Goal: Communication & Community: Connect with others

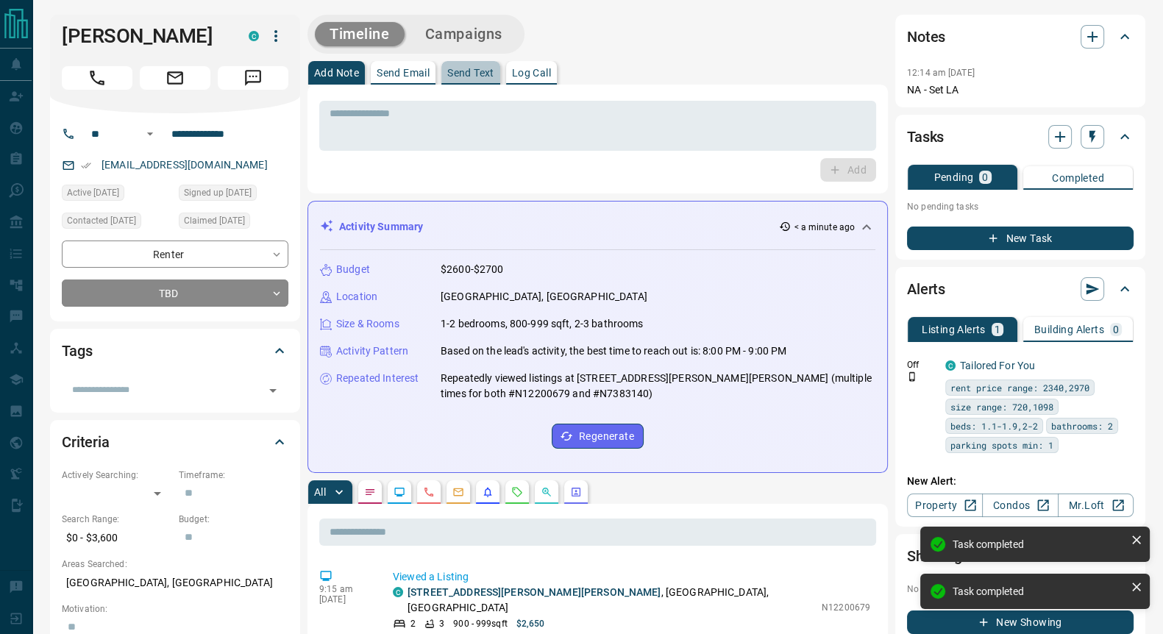
click at [472, 71] on p "Send Text" at bounding box center [470, 73] width 47 height 10
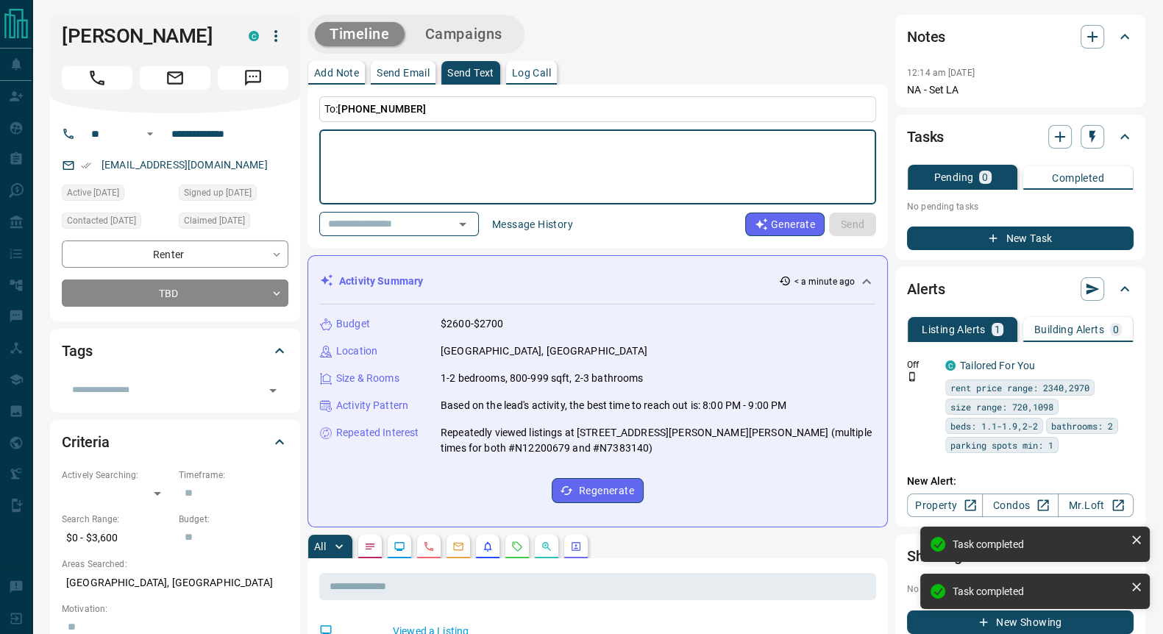
click at [358, 137] on textarea at bounding box center [598, 167] width 536 height 63
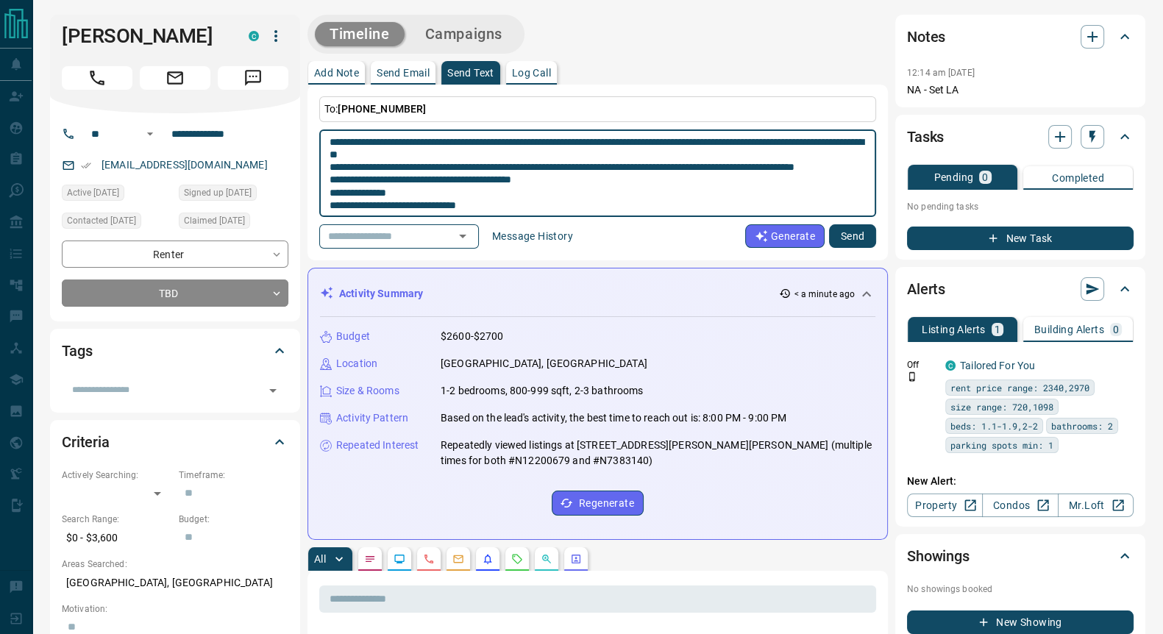
click at [345, 141] on textarea "**********" at bounding box center [598, 173] width 536 height 75
type textarea "**********"
click at [857, 231] on button "Send" at bounding box center [852, 236] width 47 height 24
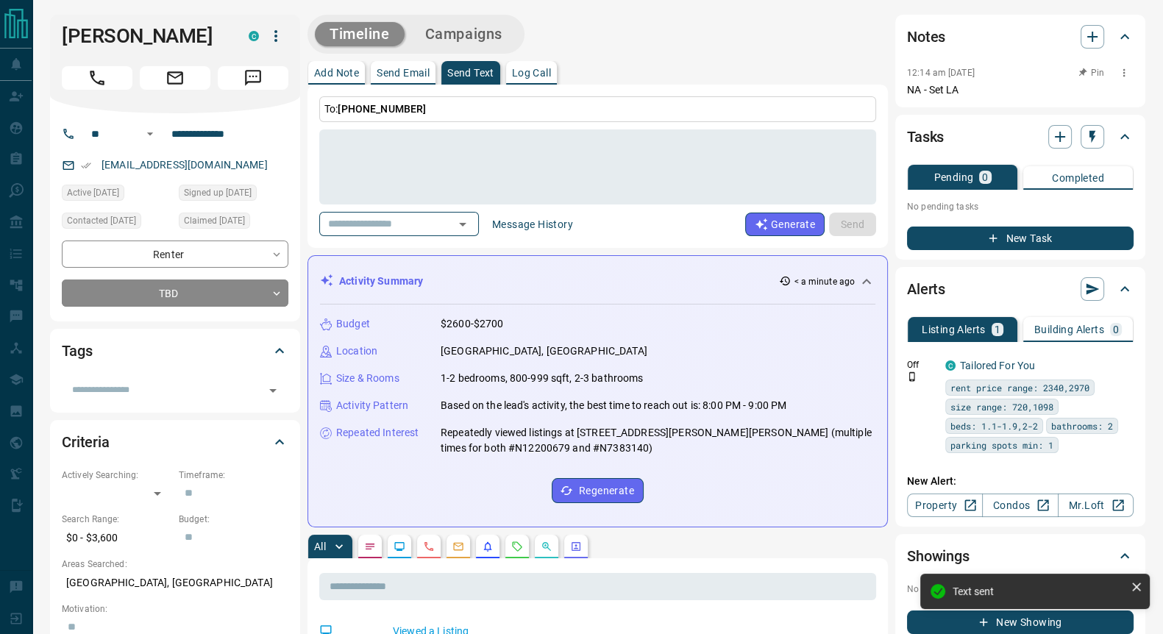
scroll to position [0, 0]
click at [1089, 39] on icon "button" at bounding box center [1093, 37] width 18 height 18
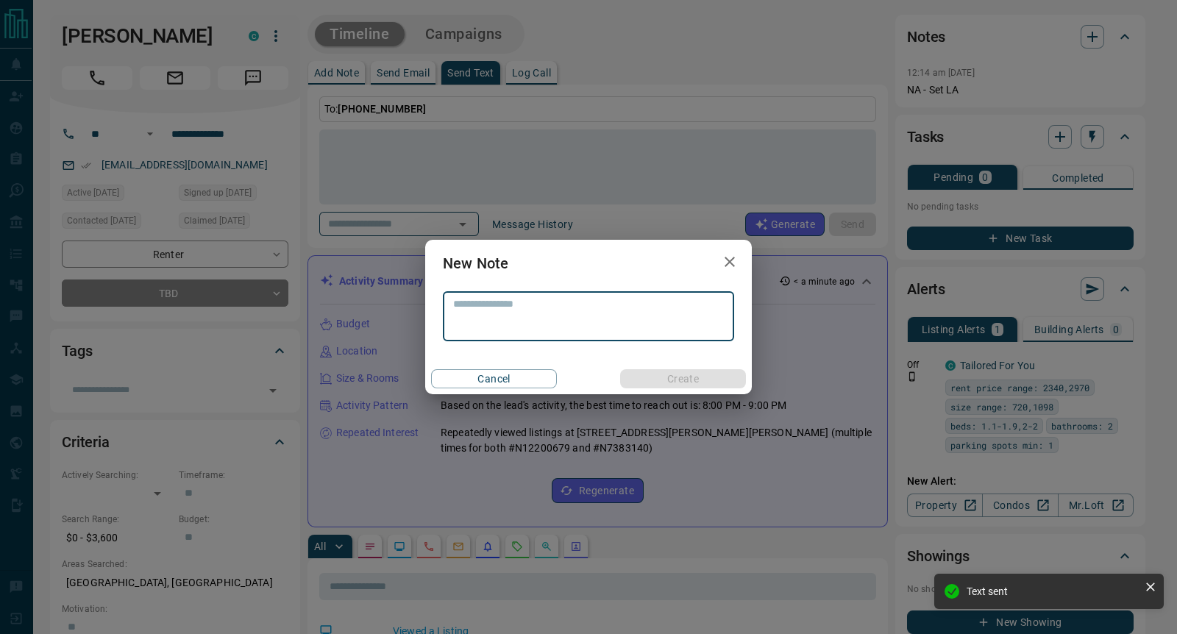
click at [537, 311] on textarea at bounding box center [588, 317] width 271 height 38
type textarea "****"
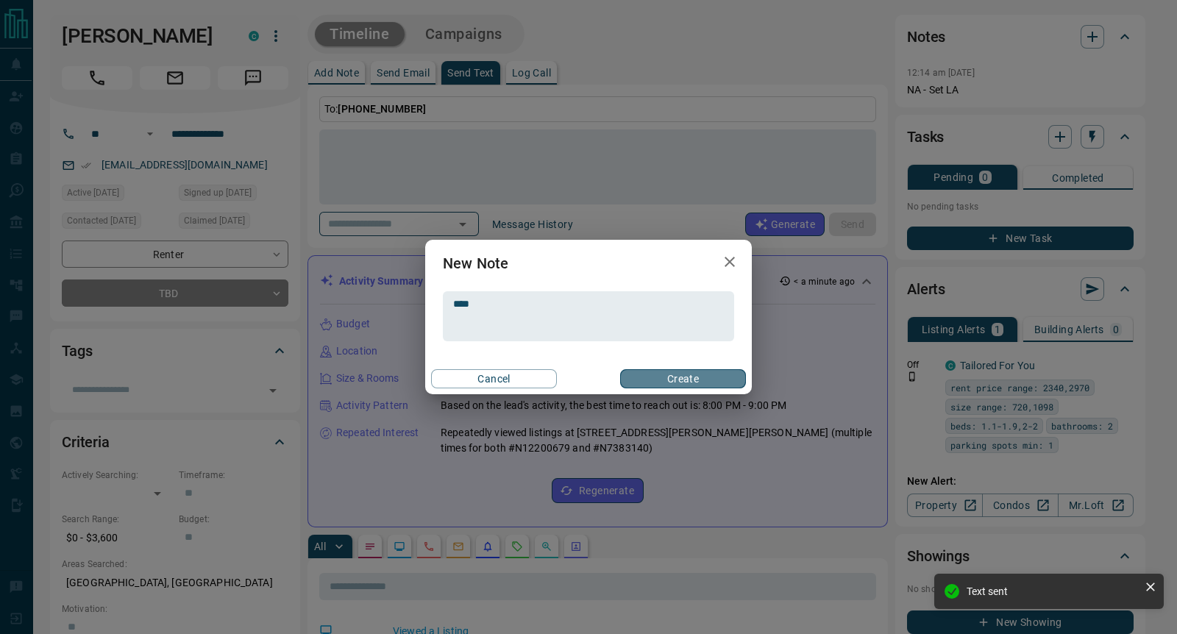
click at [682, 378] on button "Create" at bounding box center [683, 378] width 126 height 19
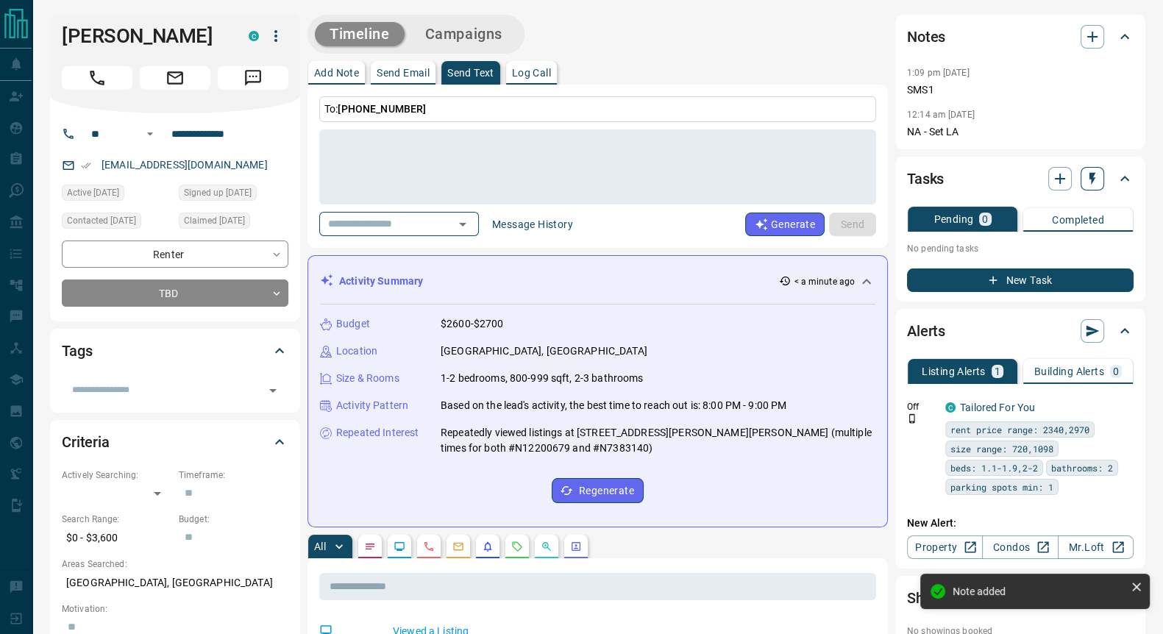
click at [1095, 185] on icon "button" at bounding box center [1092, 178] width 15 height 15
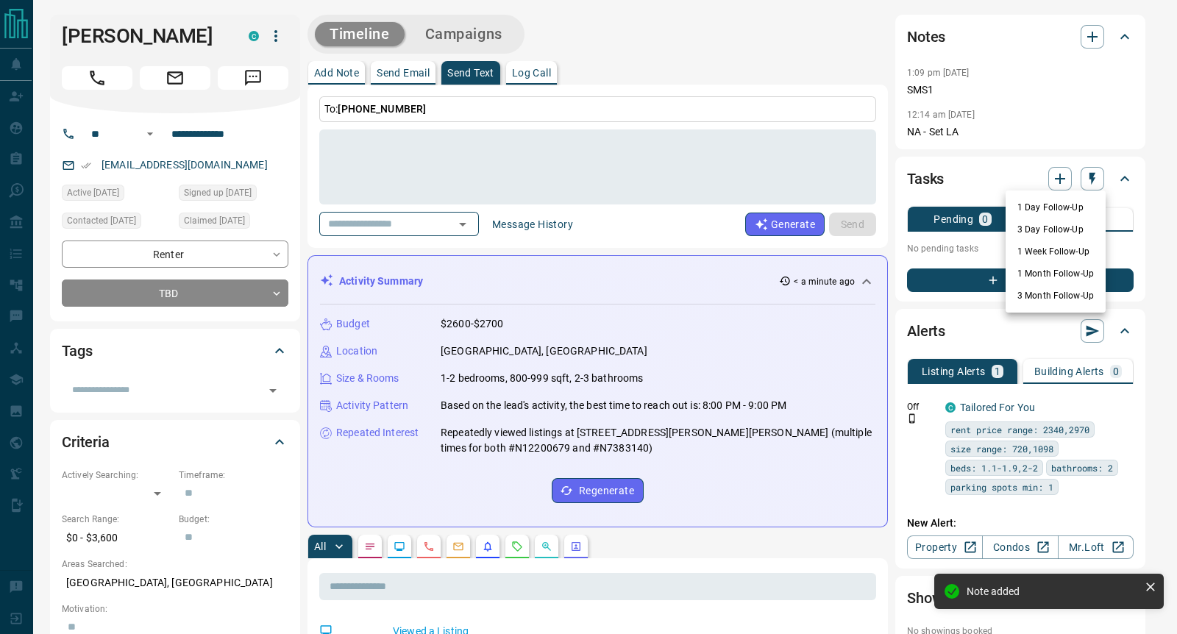
click at [1067, 205] on li "1 Day Follow-Up" at bounding box center [1056, 207] width 100 height 22
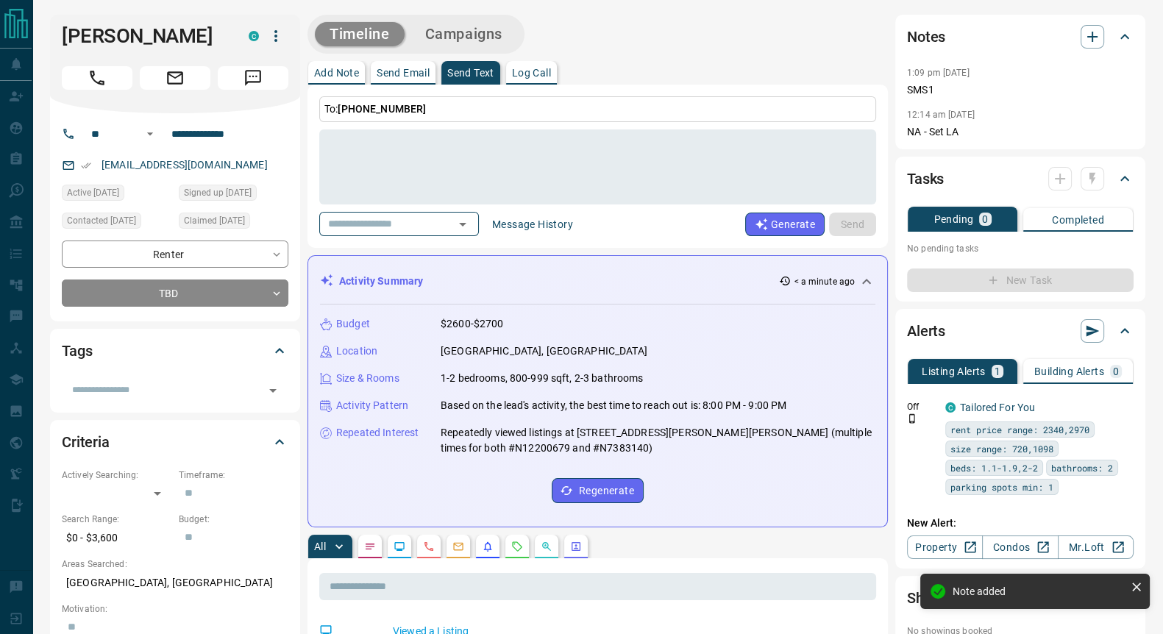
click at [1093, 183] on div at bounding box center [1077, 179] width 56 height 24
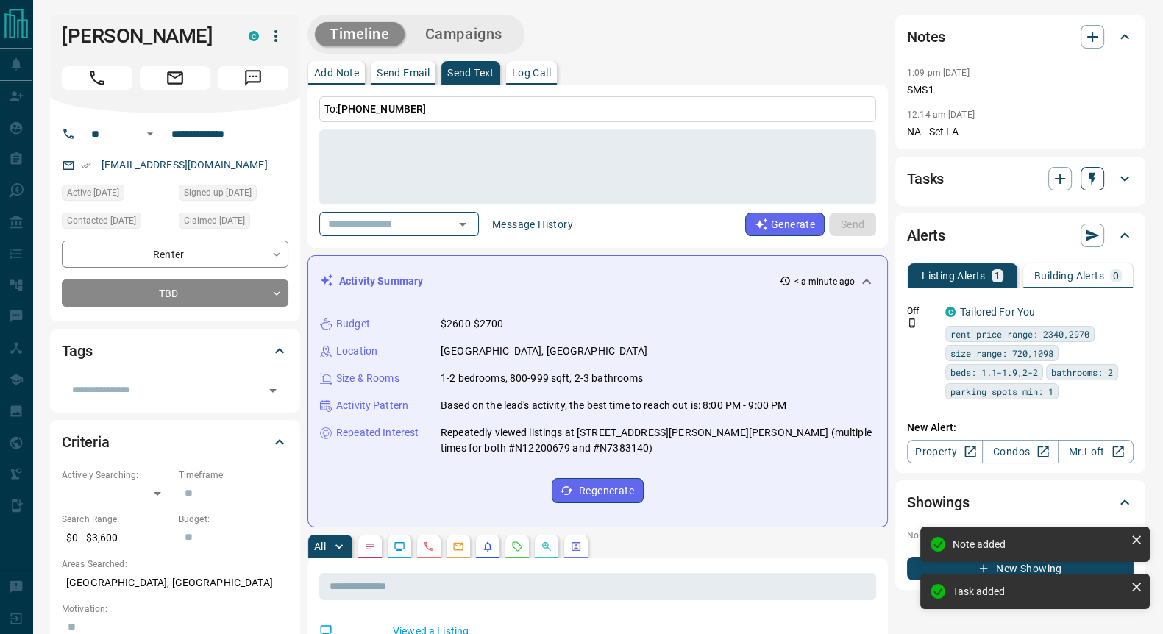
click at [1096, 183] on icon "button" at bounding box center [1092, 178] width 15 height 15
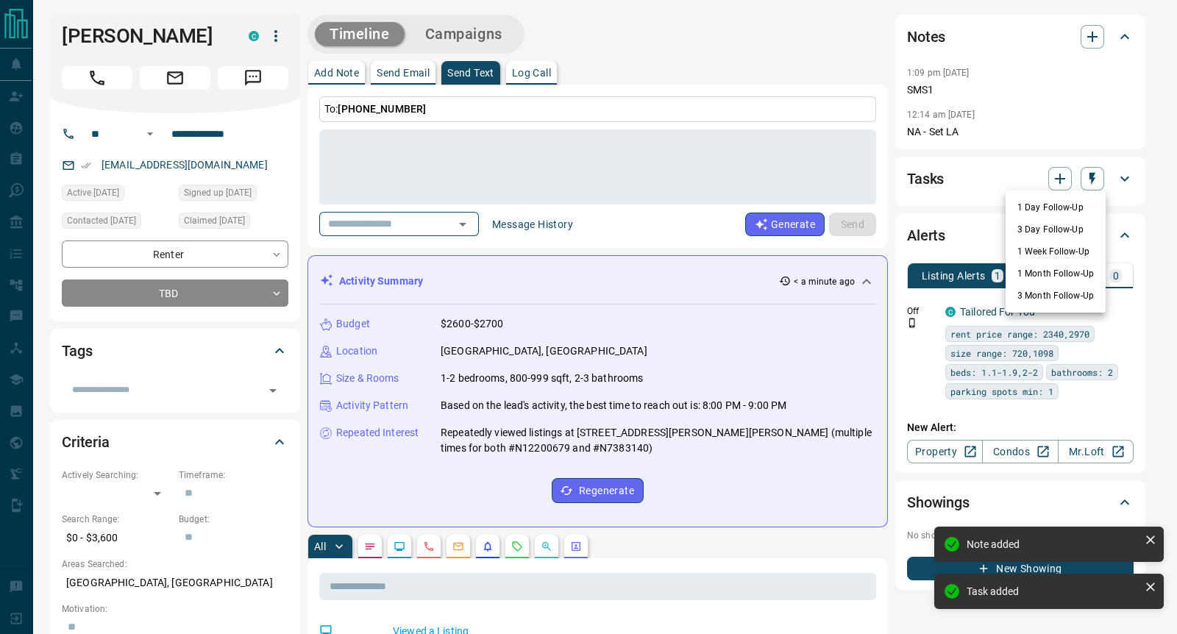
click at [1040, 231] on li "3 Day Follow-Up" at bounding box center [1056, 230] width 100 height 22
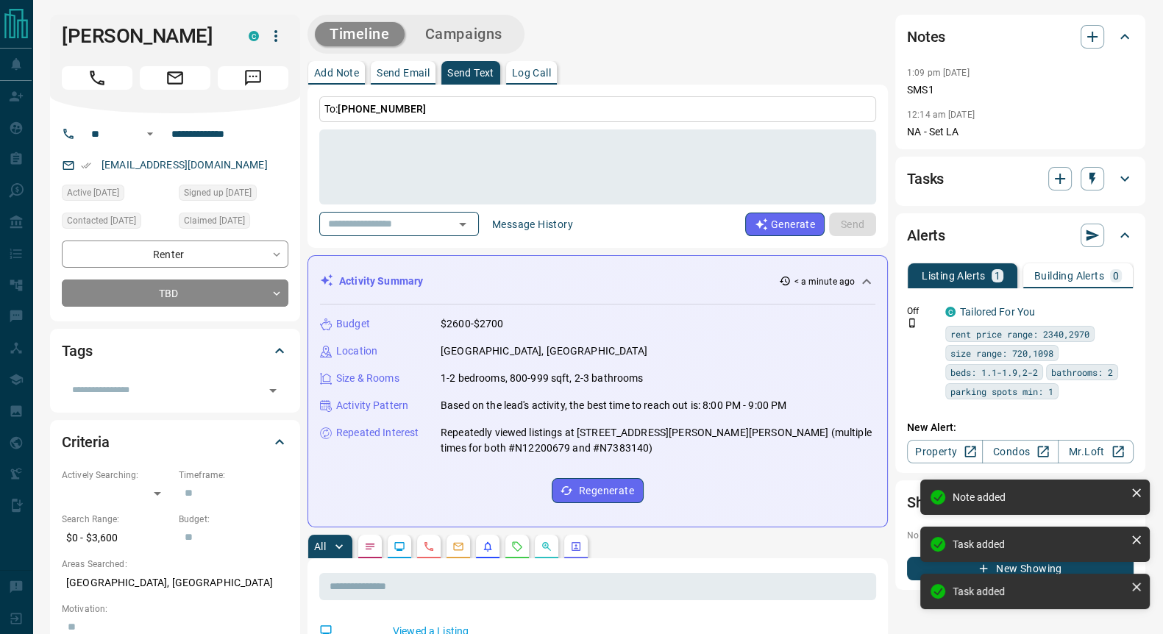
click at [1095, 182] on icon "button" at bounding box center [1092, 178] width 15 height 15
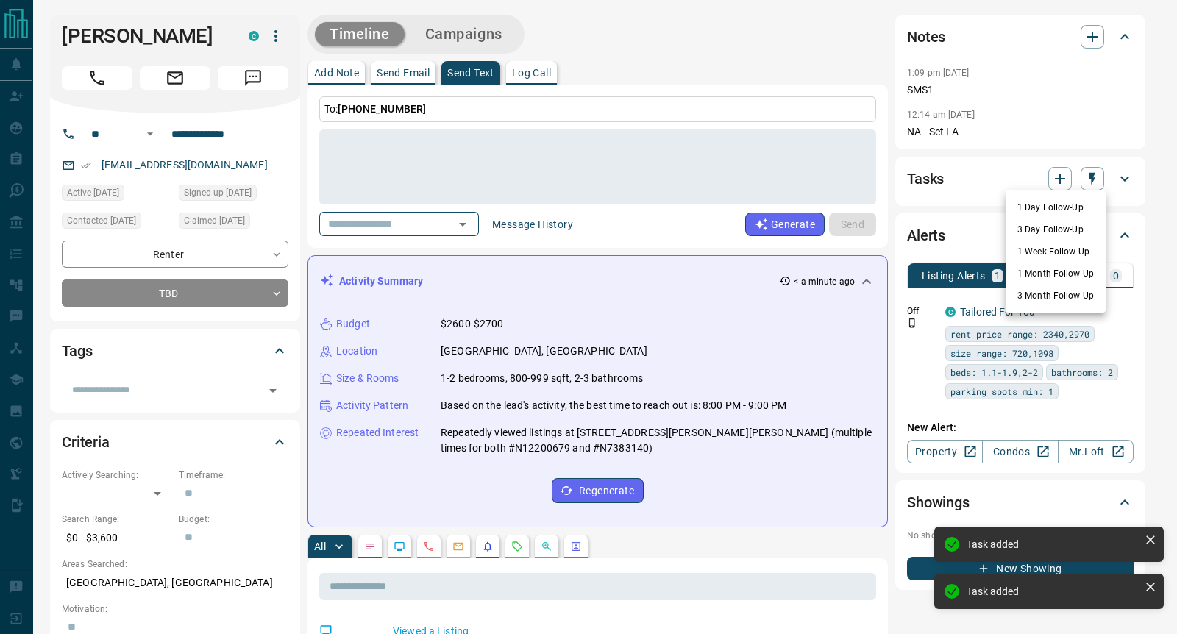
click at [1052, 247] on li "1 Week Follow-Up" at bounding box center [1056, 252] width 100 height 22
